Goal: Find contact information: Find contact information

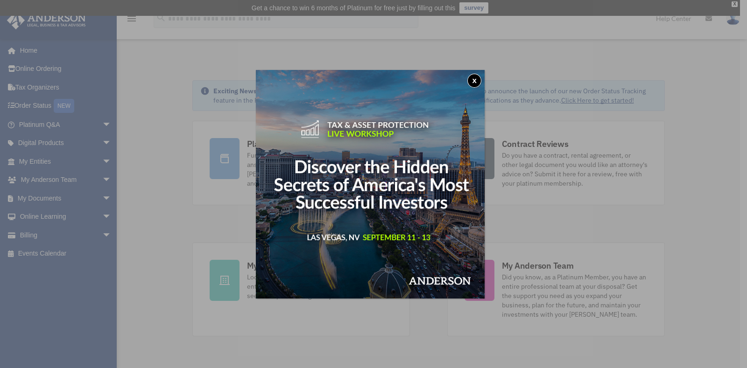
click at [478, 80] on button "x" at bounding box center [474, 81] width 14 height 14
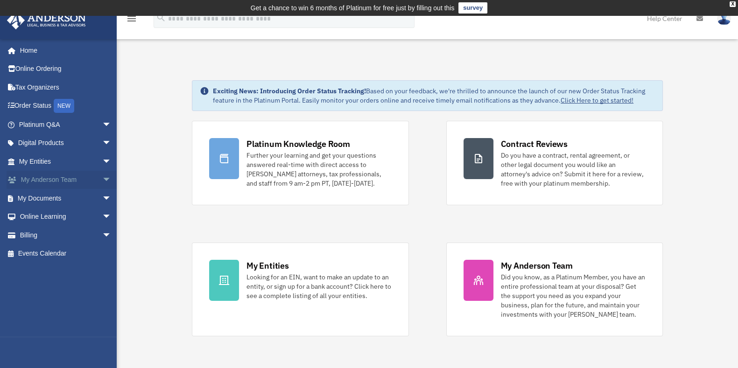
click at [102, 179] on span "arrow_drop_down" at bounding box center [111, 180] width 19 height 19
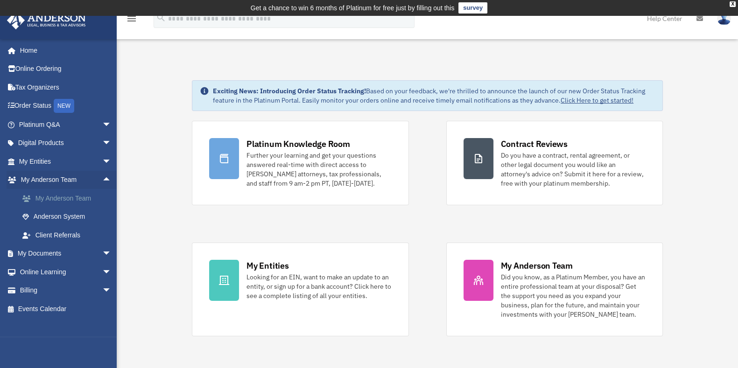
click at [79, 198] on link "My Anderson Team" at bounding box center [69, 198] width 113 height 19
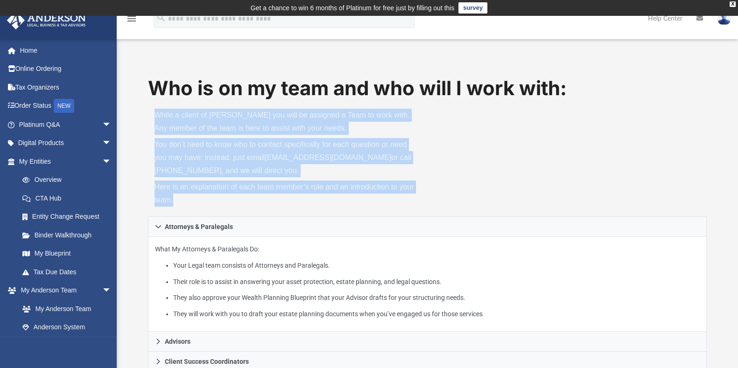
drag, startPoint x: 738, startPoint y: 66, endPoint x: 747, endPoint y: 199, distance: 132.9
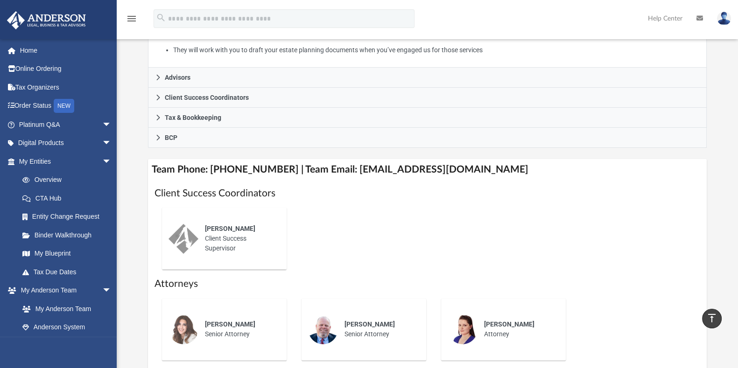
scroll to position [263, 0]
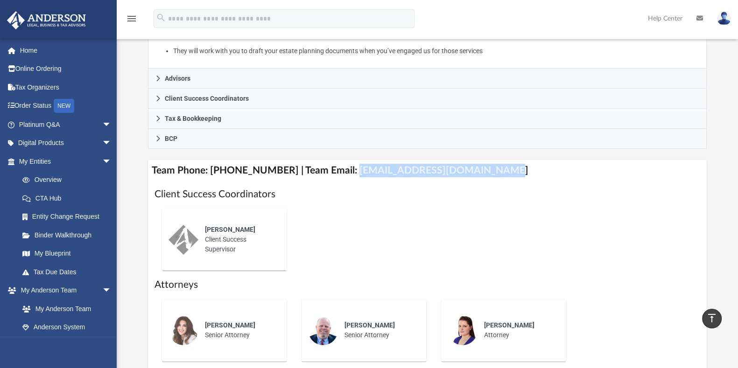
drag, startPoint x: 342, startPoint y: 171, endPoint x: 487, endPoint y: 176, distance: 145.3
click at [487, 176] on h4 "Team Phone: (725) 208-3133 | Team Email: myteam@andersonadvisors.com" at bounding box center [427, 170] width 559 height 21
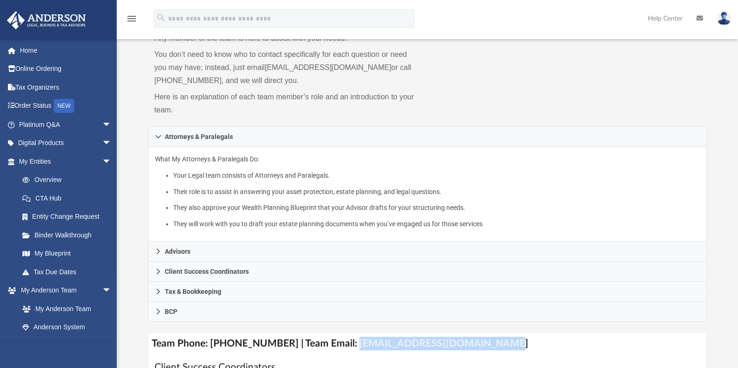
scroll to position [44, 0]
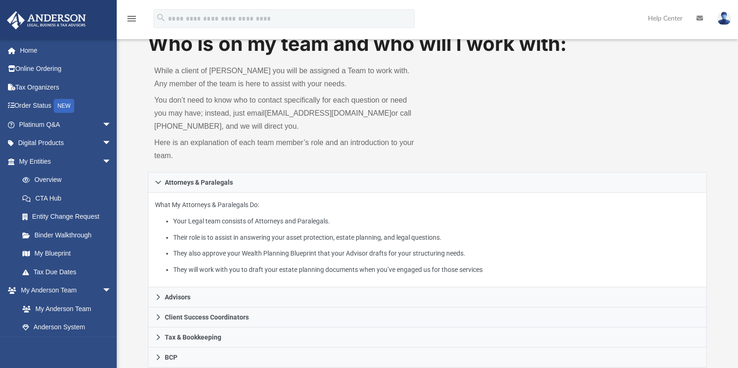
click at [698, 17] on icon at bounding box center [700, 18] width 7 height 7
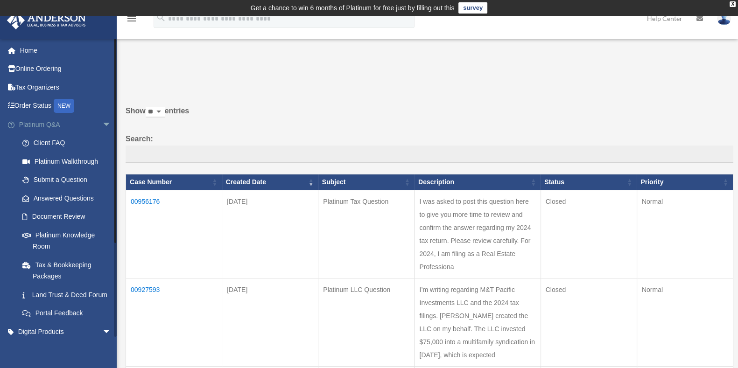
click at [102, 124] on span "arrow_drop_down" at bounding box center [111, 124] width 19 height 19
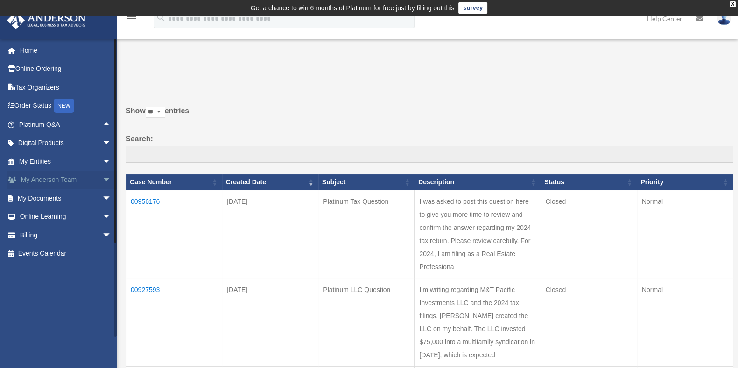
click at [102, 181] on span "arrow_drop_down" at bounding box center [111, 180] width 19 height 19
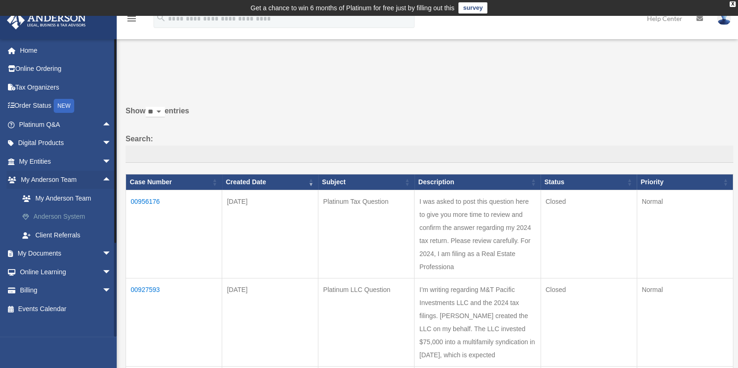
click at [61, 216] on link "Anderson System" at bounding box center [69, 217] width 113 height 19
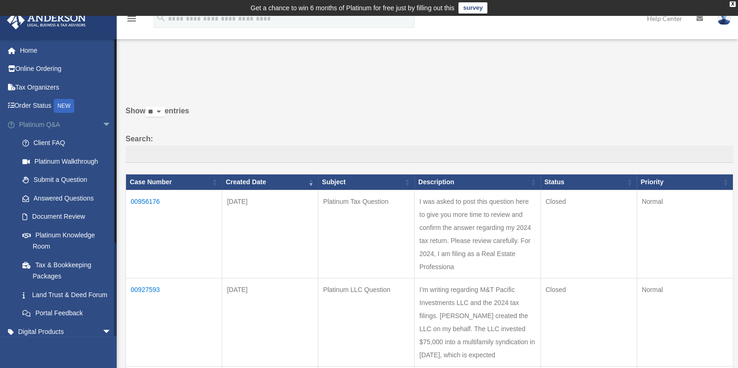
click at [102, 122] on span "arrow_drop_down" at bounding box center [111, 124] width 19 height 19
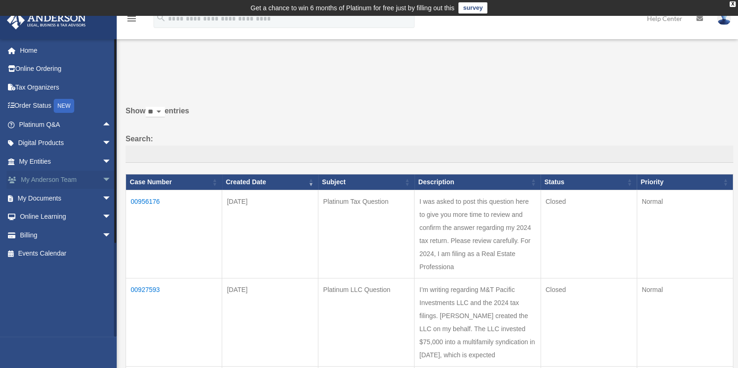
click at [102, 181] on span "arrow_drop_down" at bounding box center [111, 180] width 19 height 19
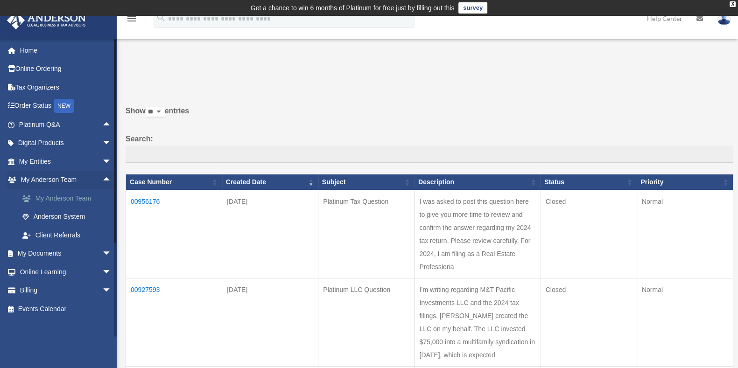
click at [69, 198] on link "My Anderson Team" at bounding box center [69, 198] width 113 height 19
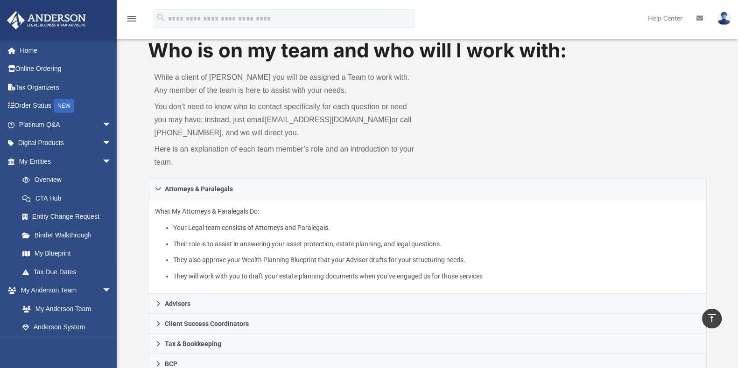
scroll to position [35, 0]
